Goal: Transaction & Acquisition: Purchase product/service

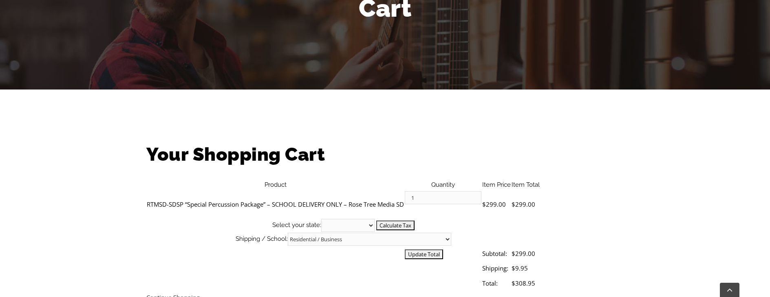
scroll to position [136, 0]
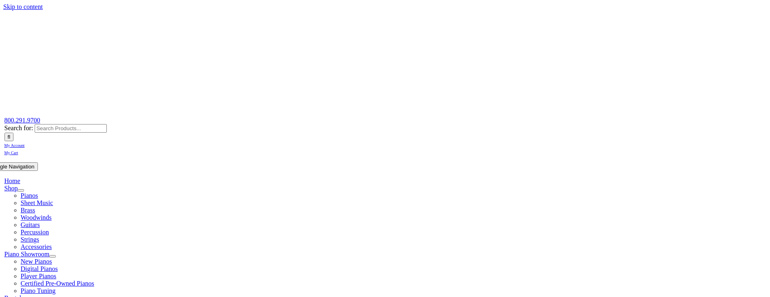
scroll to position [136, 0]
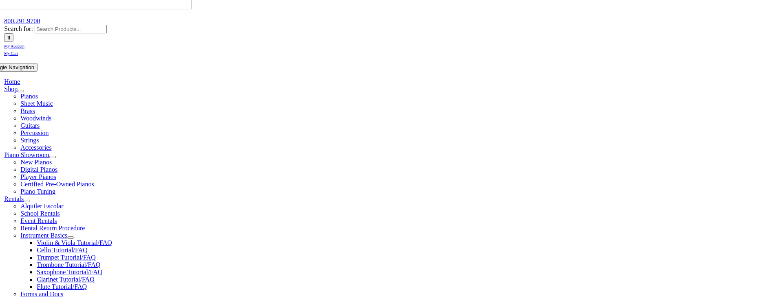
scroll to position [136, 0]
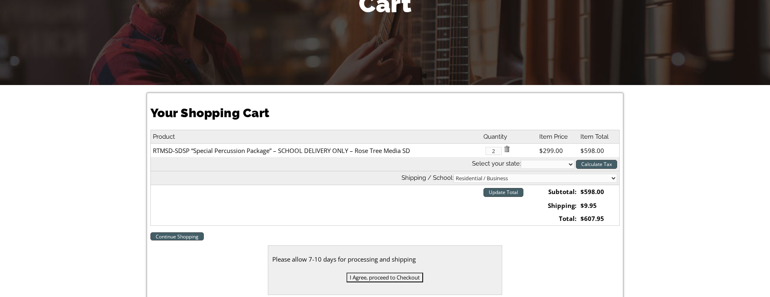
click at [611, 177] on select "Residential / Business Store Pickup Annuciation [GEOGRAPHIC_DATA] [PERSON_NAME]…" at bounding box center [535, 178] width 163 height 9
select select "2-Rose Tree Elementary"
click at [518, 174] on select "Residential / Business Store Pickup Annuciation [GEOGRAPHIC_DATA] [PERSON_NAME]…" at bounding box center [535, 178] width 163 height 9
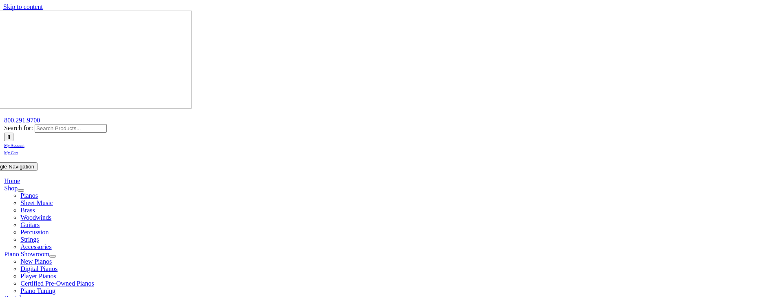
scroll to position [210, 0]
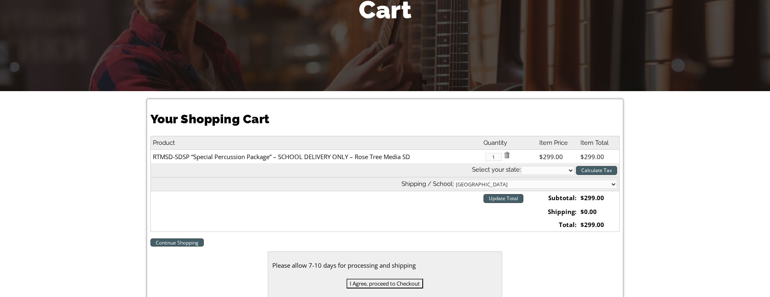
scroll to position [136, 0]
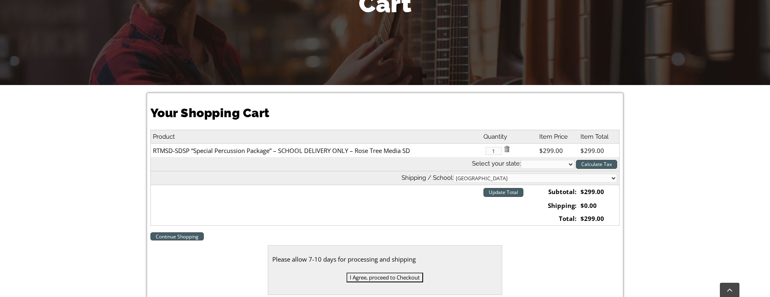
click at [681, 15] on div "Cart" at bounding box center [385, 3] width 770 height 163
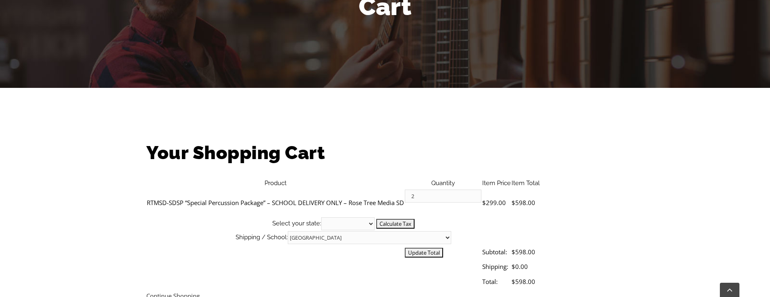
scroll to position [136, 0]
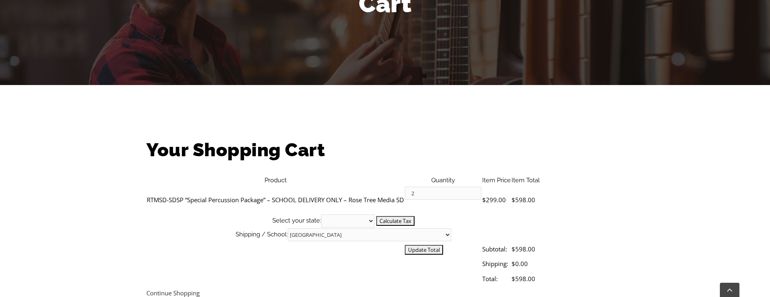
click at [451, 229] on select "Residential / Business Store Pickup Annuciation [GEOGRAPHIC_DATA] [PERSON_NAME]…" at bounding box center [369, 235] width 163 height 13
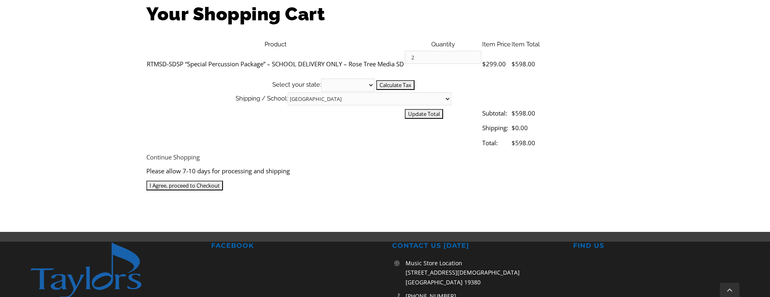
scroll to position [0, 0]
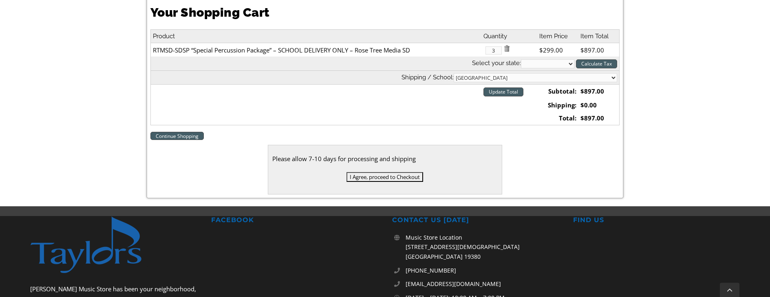
scroll to position [272, 0]
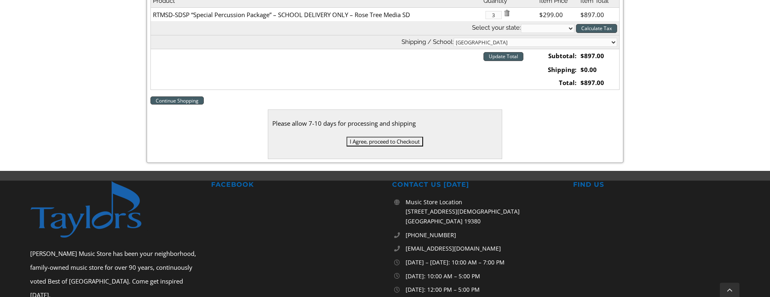
click at [543, 42] on select "Residential / Business Store Pickup Annuciation [GEOGRAPHIC_DATA] [PERSON_NAME]…" at bounding box center [535, 42] width 163 height 9
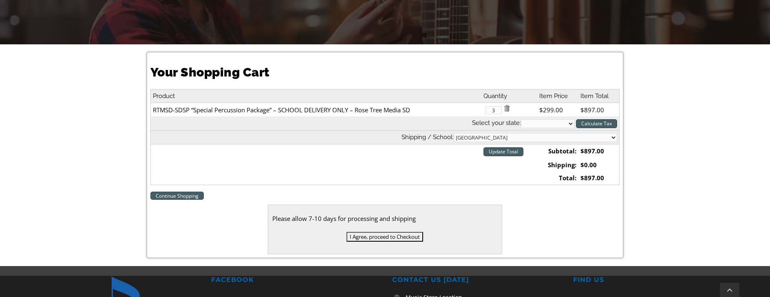
scroll to position [187, 0]
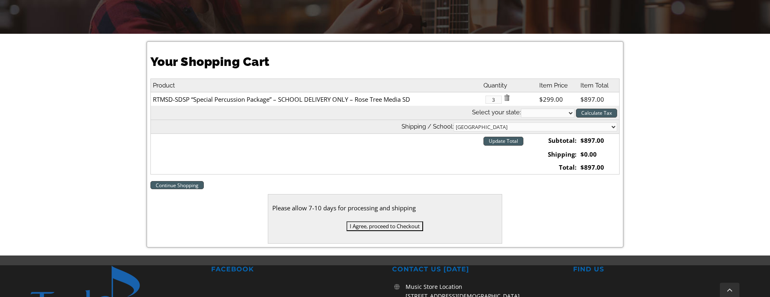
click at [571, 113] on select "Alabama Alaska Arizona Arkansas California Colorado Connecticut Delaware D. C. …" at bounding box center [547, 113] width 53 height 9
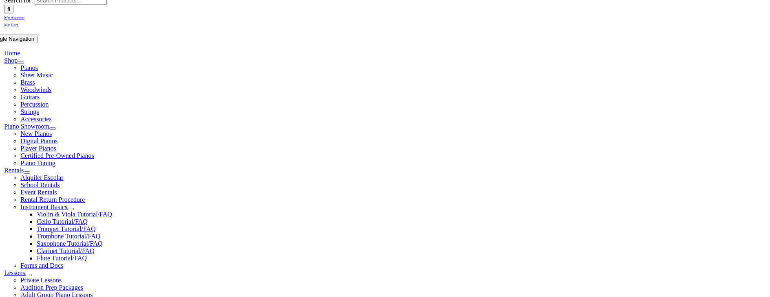
scroll to position [136, 0]
